Goal: Transaction & Acquisition: Purchase product/service

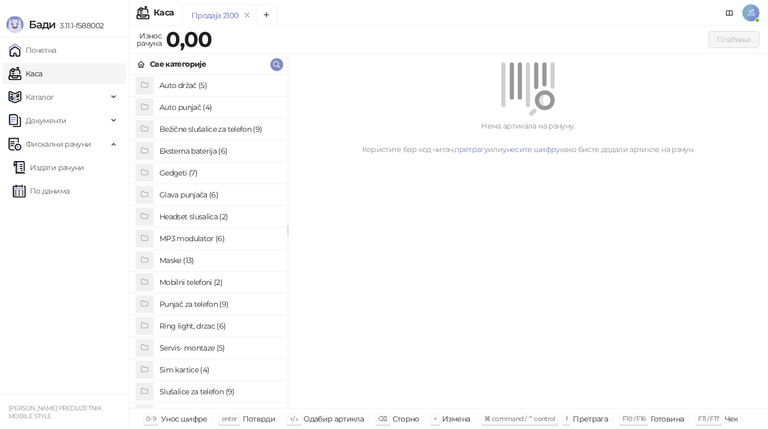
click at [209, 256] on h4 "Maske (13)" at bounding box center [220, 260] width 120 height 17
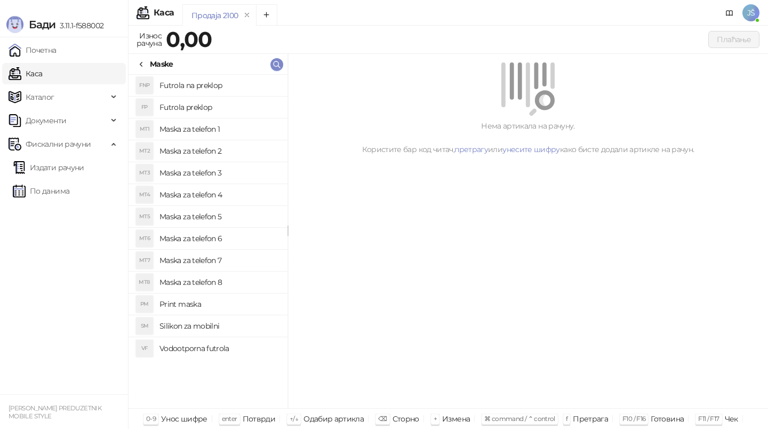
click at [235, 125] on h4 "Maska za telefon 1" at bounding box center [220, 129] width 120 height 17
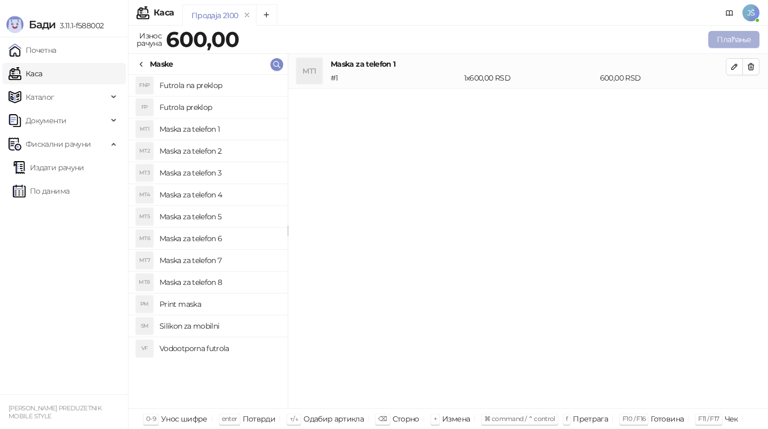
click at [749, 39] on button "Плаћање" at bounding box center [734, 39] width 51 height 17
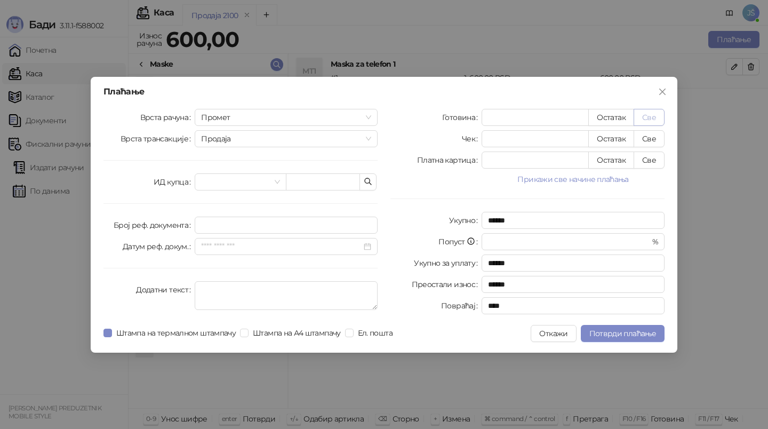
click at [657, 122] on button "Све" at bounding box center [649, 117] width 31 height 17
type input "***"
type input "****"
click at [628, 329] on span "Потврди плаћање" at bounding box center [623, 334] width 67 height 10
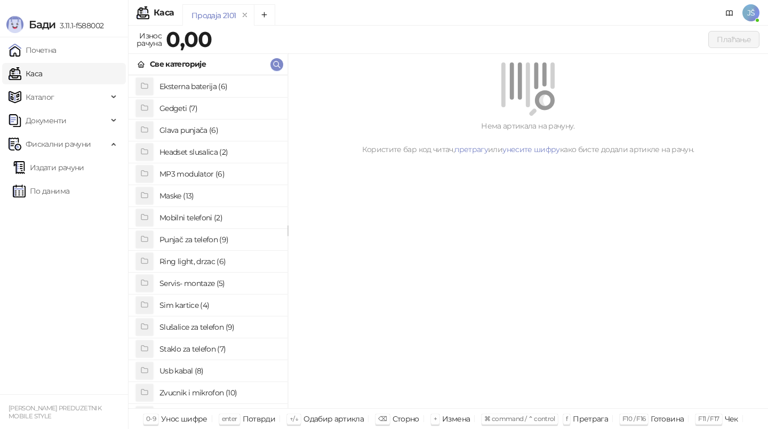
scroll to position [82, 0]
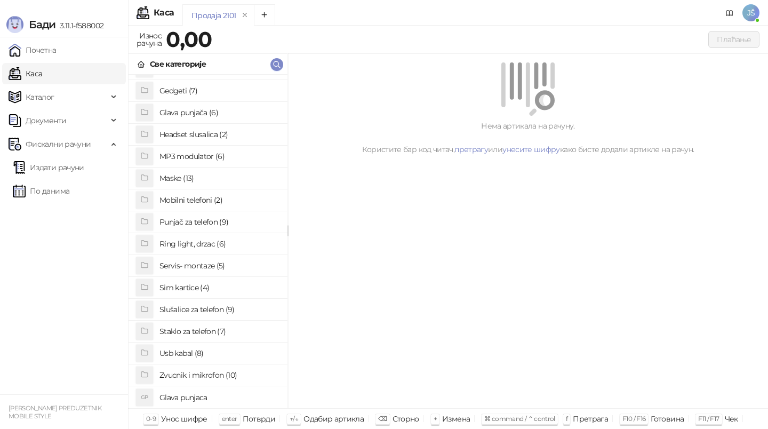
click at [205, 332] on h4 "Staklo za telefon (7)" at bounding box center [220, 331] width 120 height 17
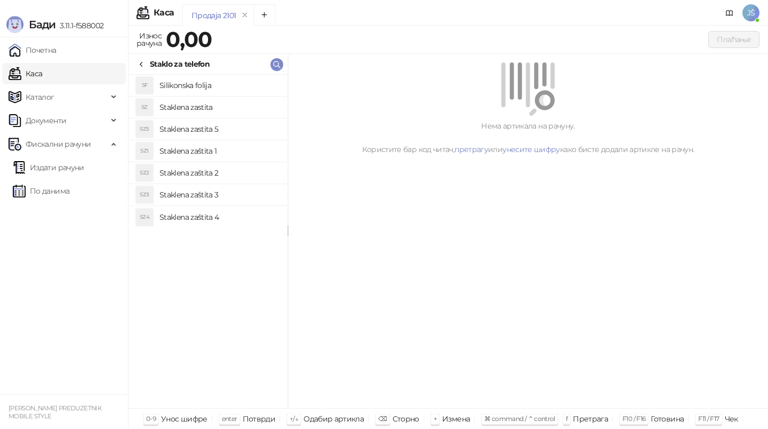
click at [245, 172] on h4 "Staklena zaštita 2" at bounding box center [220, 172] width 120 height 17
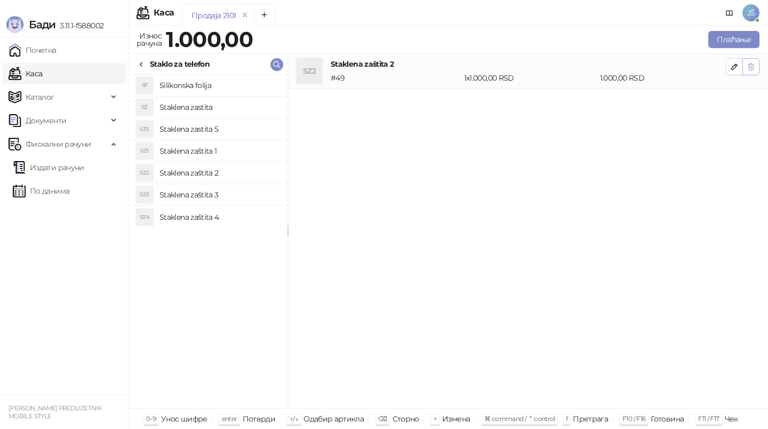
click at [756, 60] on button "button" at bounding box center [751, 66] width 17 height 17
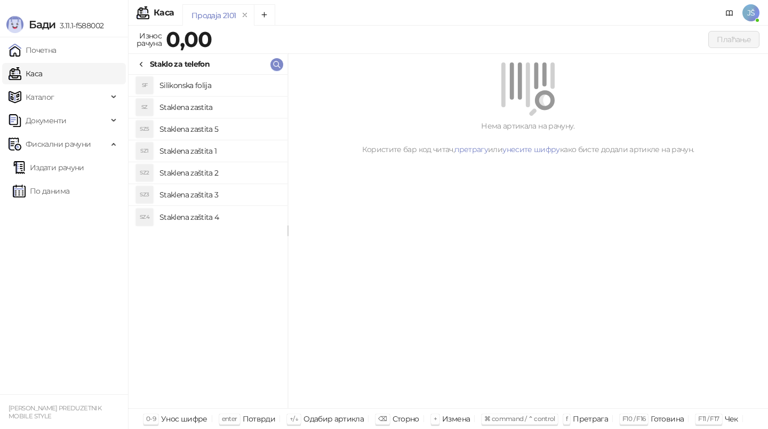
click at [232, 175] on h4 "Staklena zaštita 2" at bounding box center [220, 172] width 120 height 17
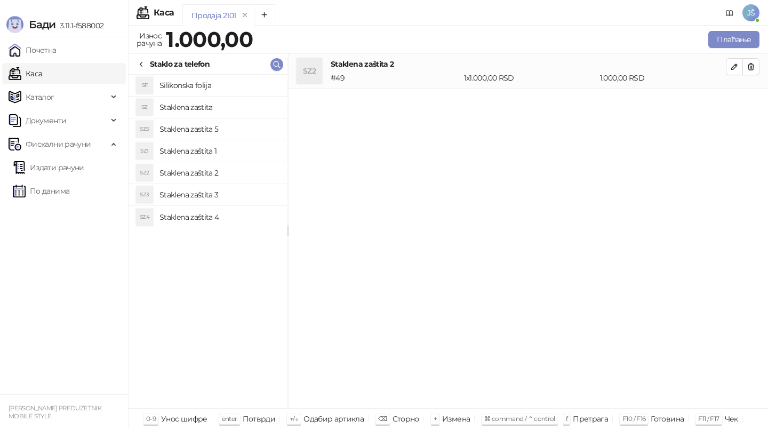
click at [238, 191] on h4 "Staklena zaštita 3" at bounding box center [220, 194] width 120 height 17
click at [240, 224] on h4 "Staklena zaštita 4" at bounding box center [220, 217] width 120 height 17
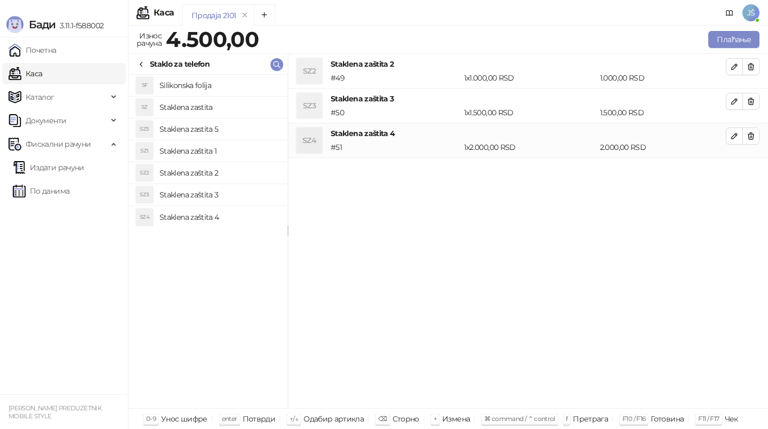
click at [254, 183] on li "SZ2 Staklena zaštita 2" at bounding box center [208, 173] width 159 height 22
click at [760, 61] on li "SZ2 Staklena zaštita 2 # 49 2 x 1.000,00 RSD 2.000,00 RSD" at bounding box center [528, 71] width 480 height 35
click at [757, 62] on button "button" at bounding box center [751, 66] width 17 height 17
click at [757, 93] on button "button" at bounding box center [751, 101] width 17 height 17
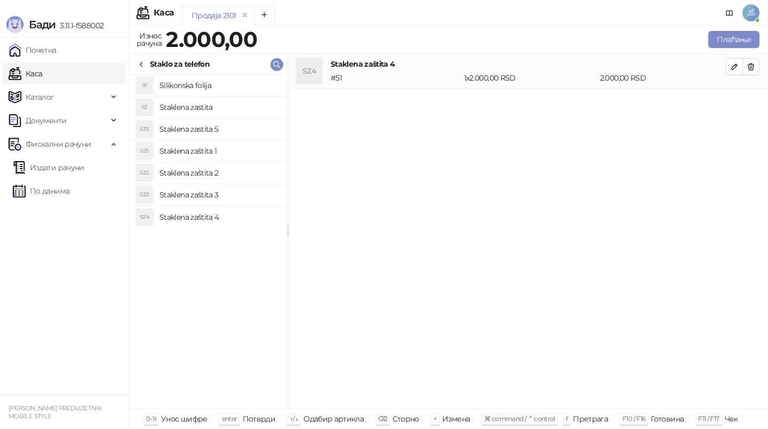
click at [757, 62] on button "button" at bounding box center [751, 66] width 17 height 17
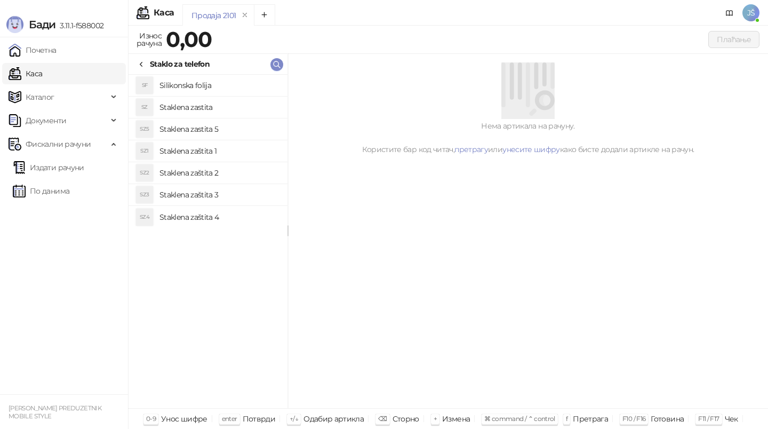
click at [212, 144] on h4 "Staklena zaštita 1" at bounding box center [220, 150] width 120 height 17
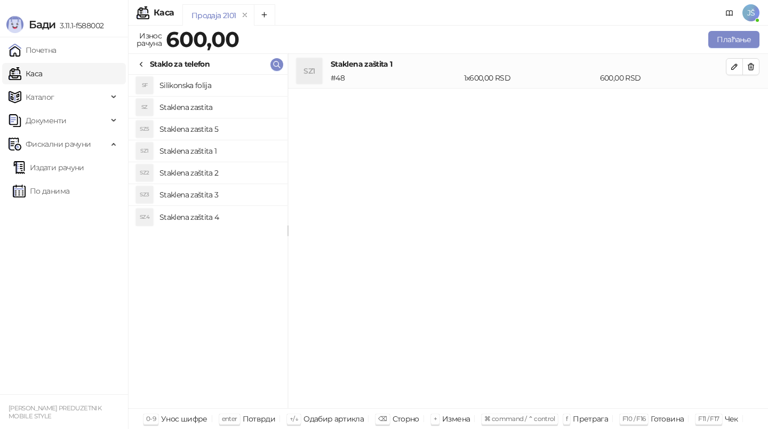
click at [249, 169] on h4 "Staklena zaštita 2" at bounding box center [220, 172] width 120 height 17
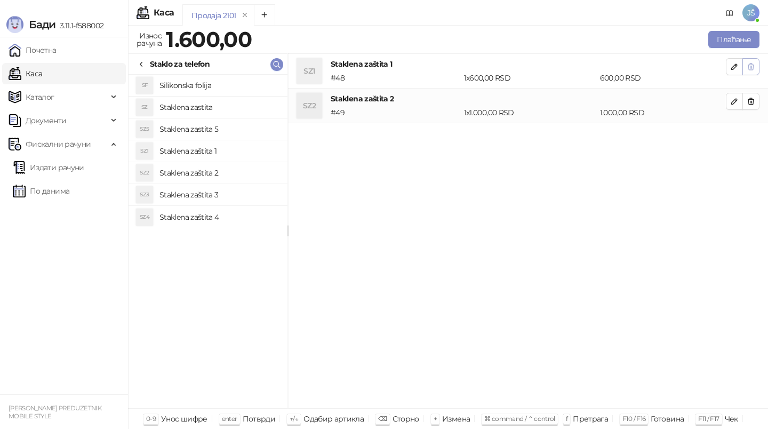
click at [748, 71] on span "button" at bounding box center [751, 66] width 9 height 10
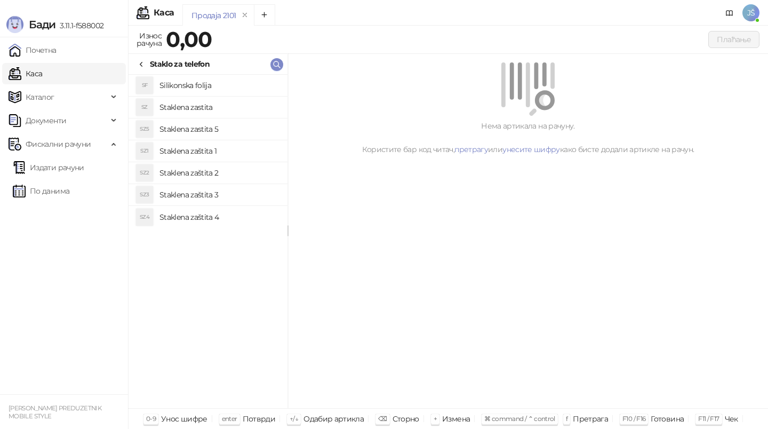
click at [272, 112] on h4 "Staklena zastita" at bounding box center [220, 107] width 120 height 17
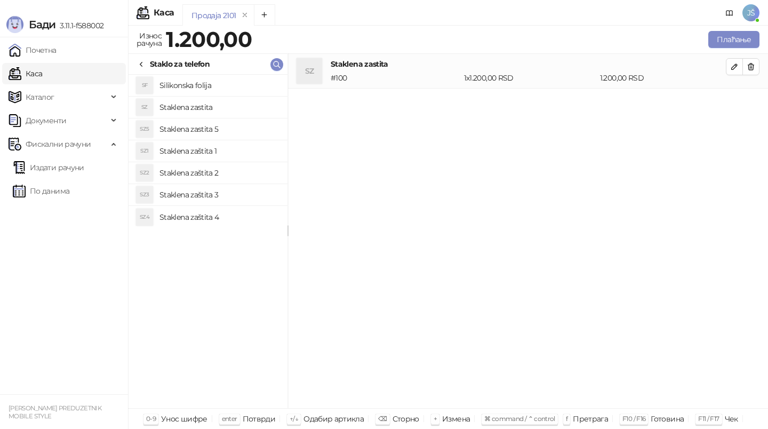
click at [249, 126] on h4 "Staklena zastita 5" at bounding box center [220, 129] width 120 height 17
click at [752, 65] on icon "button" at bounding box center [752, 67] width 6 height 6
click at [739, 36] on button "Плаћање" at bounding box center [734, 39] width 51 height 17
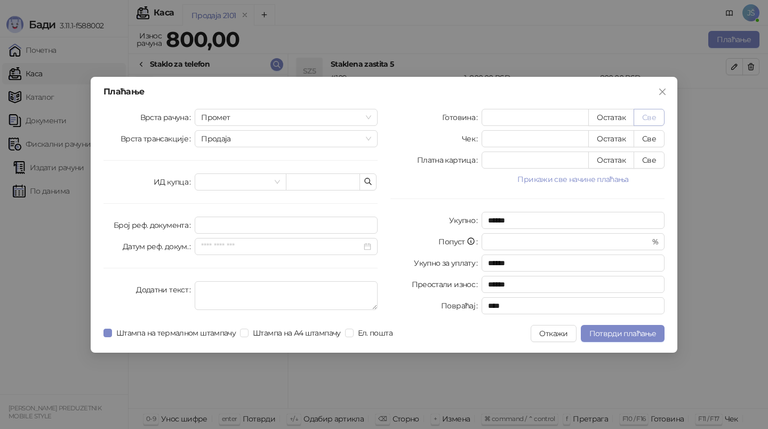
click at [646, 123] on button "Све" at bounding box center [649, 117] width 31 height 17
type input "***"
type input "****"
click at [619, 338] on button "Потврди плаћање" at bounding box center [623, 333] width 84 height 17
